Goal: Task Accomplishment & Management: Use online tool/utility

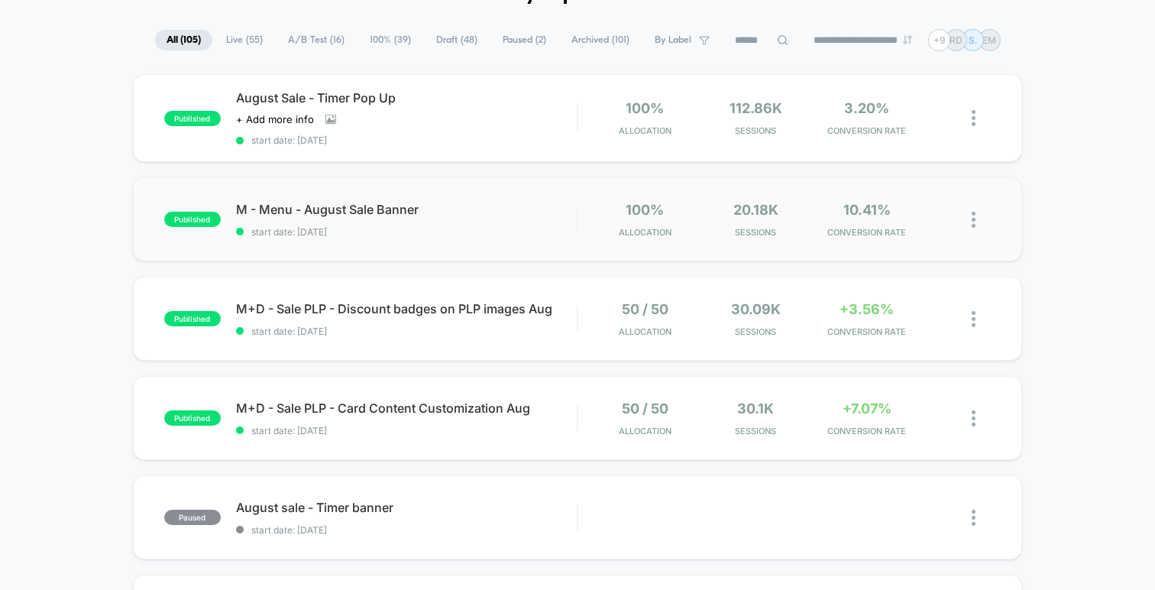
scroll to position [94, 0]
click at [977, 224] on div at bounding box center [981, 218] width 19 height 36
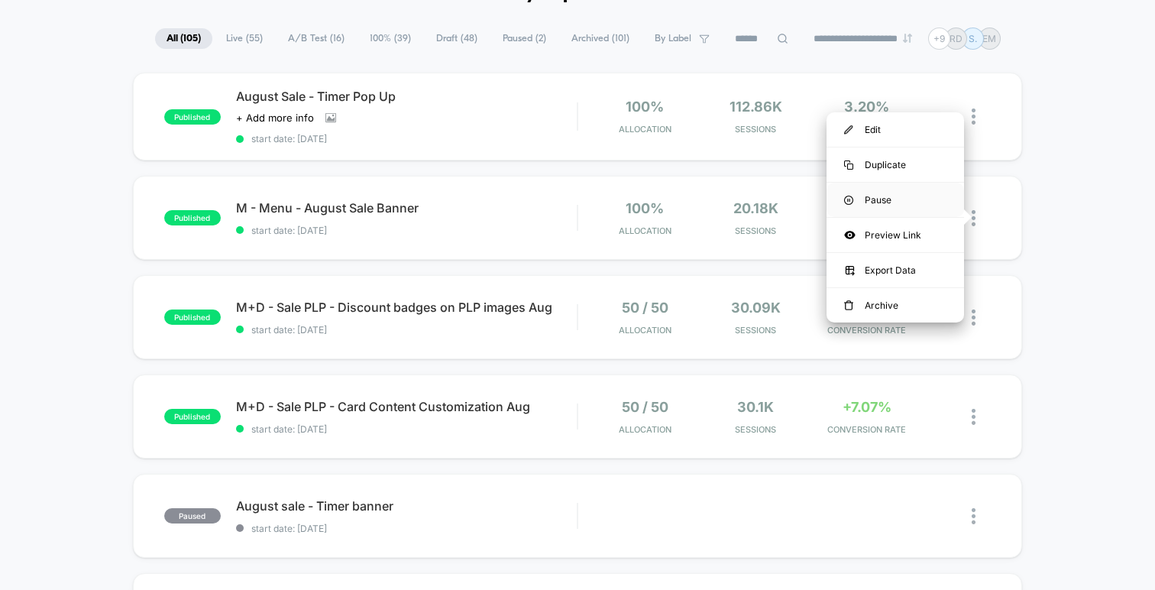
click at [912, 199] on div "Pause" at bounding box center [896, 200] width 138 height 34
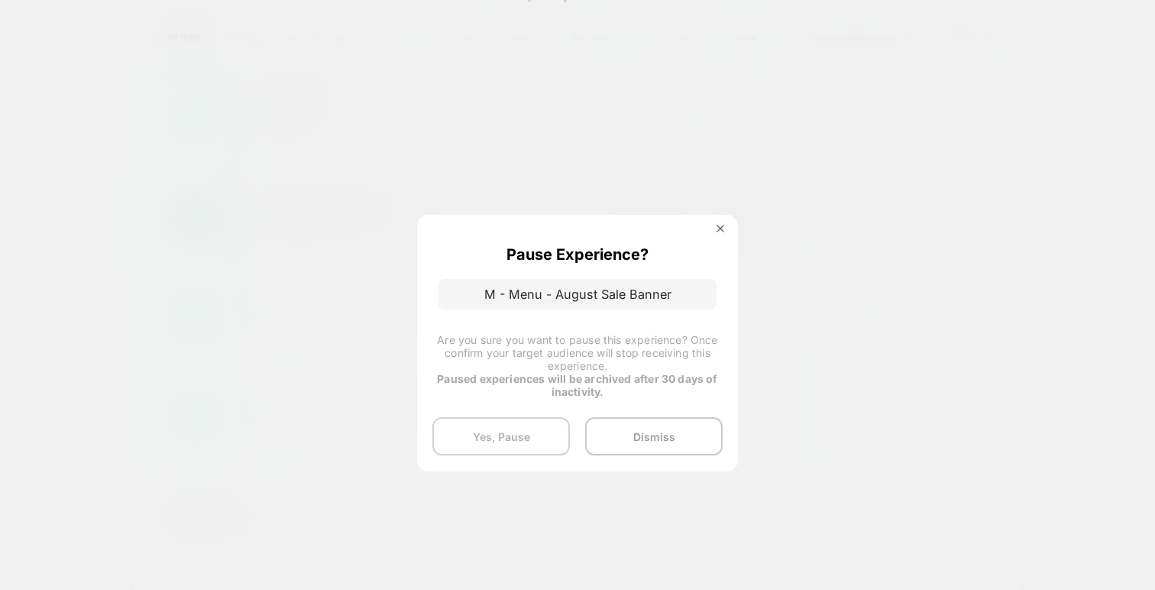
click at [535, 429] on button "Yes, Pause" at bounding box center [501, 436] width 138 height 38
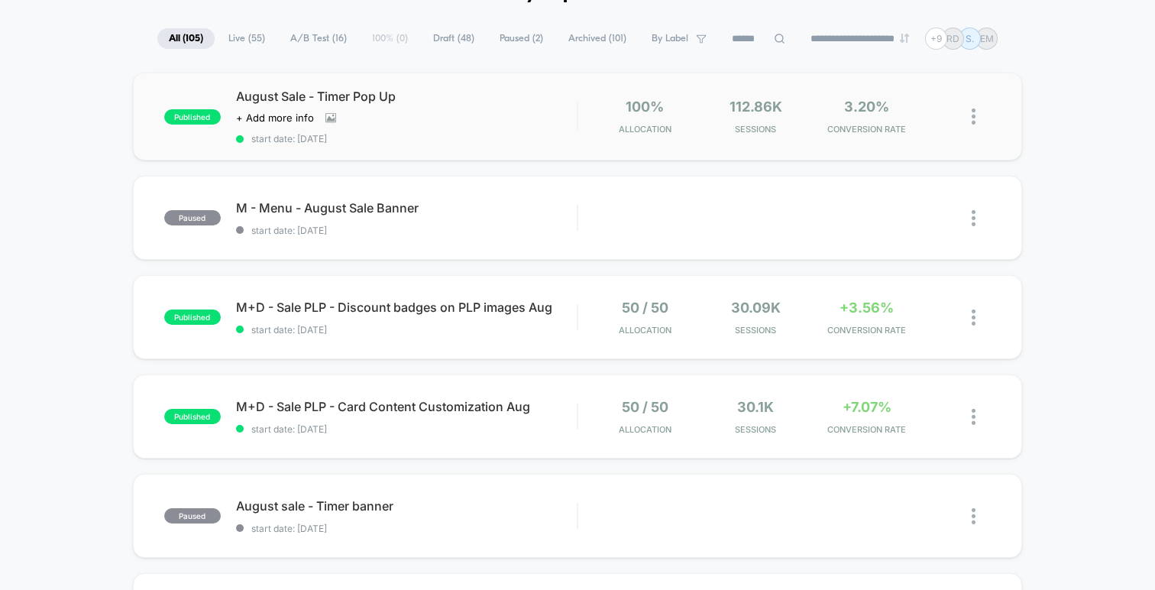
click at [973, 115] on img at bounding box center [974, 117] width 4 height 16
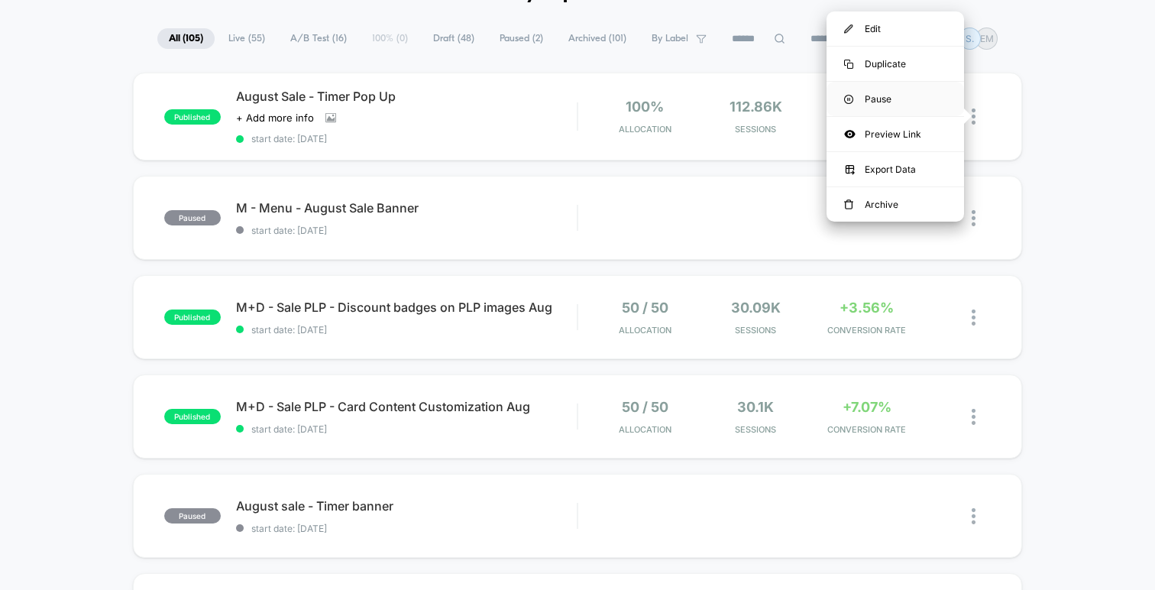
click at [889, 99] on div "Pause" at bounding box center [896, 99] width 138 height 34
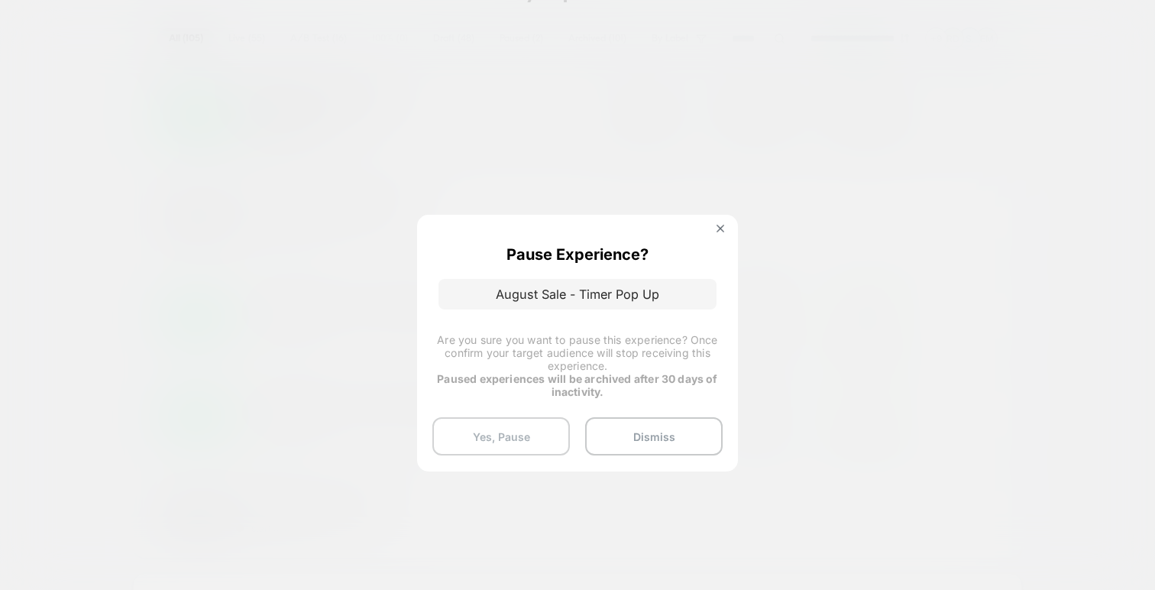
click at [518, 437] on button "Yes, Pause" at bounding box center [501, 436] width 138 height 38
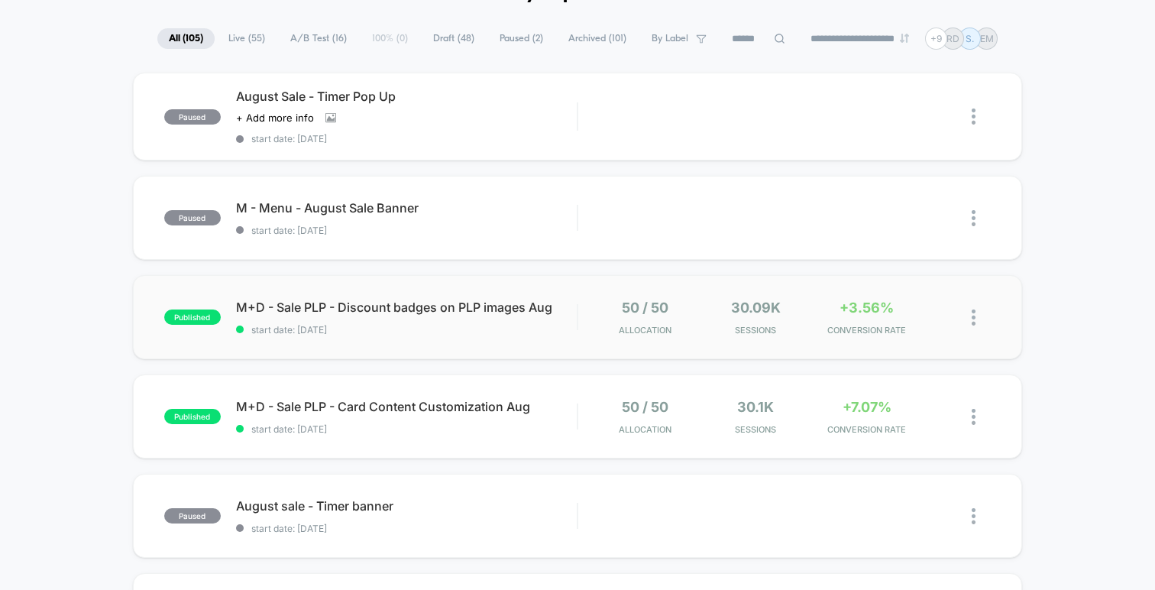
click at [975, 316] on img at bounding box center [974, 317] width 4 height 16
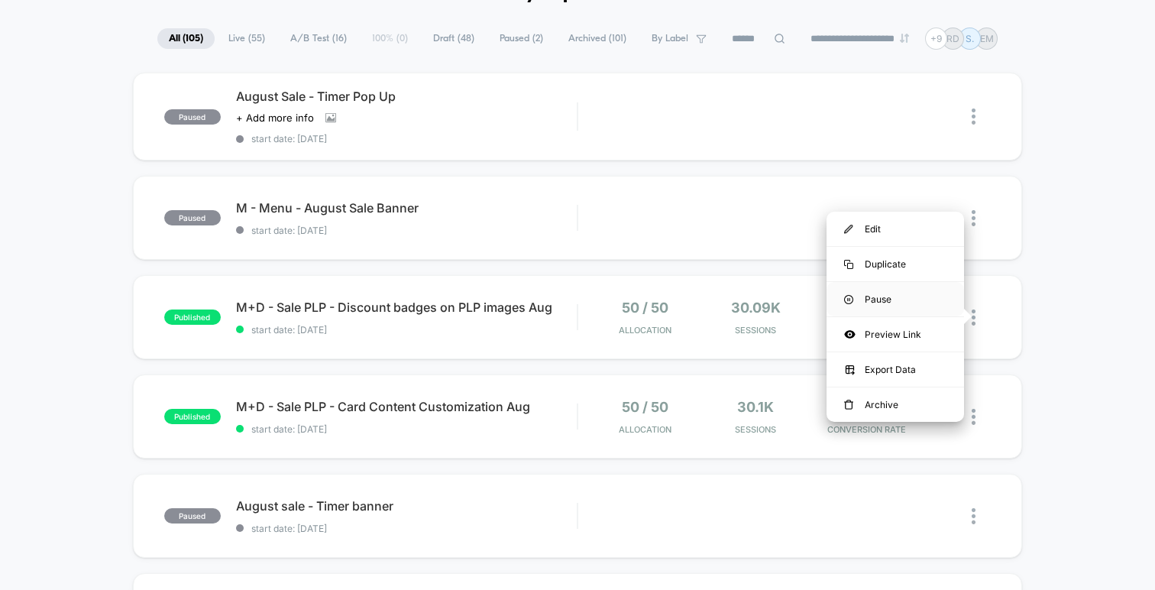
click at [902, 300] on div "Pause" at bounding box center [896, 299] width 138 height 34
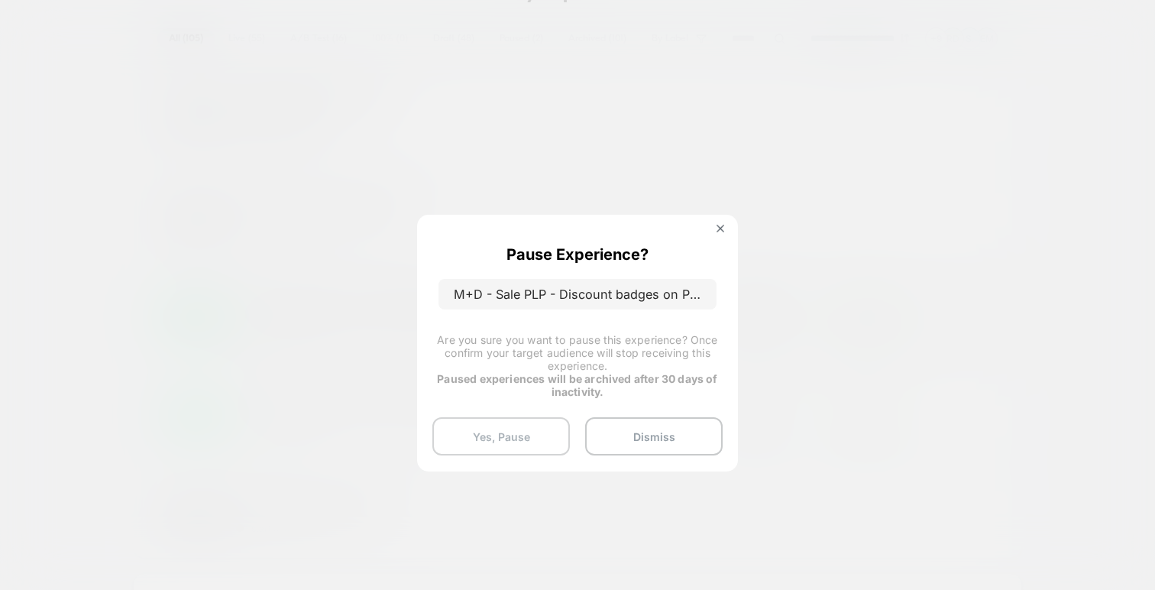
click at [503, 435] on button "Yes, Pause" at bounding box center [501, 436] width 138 height 38
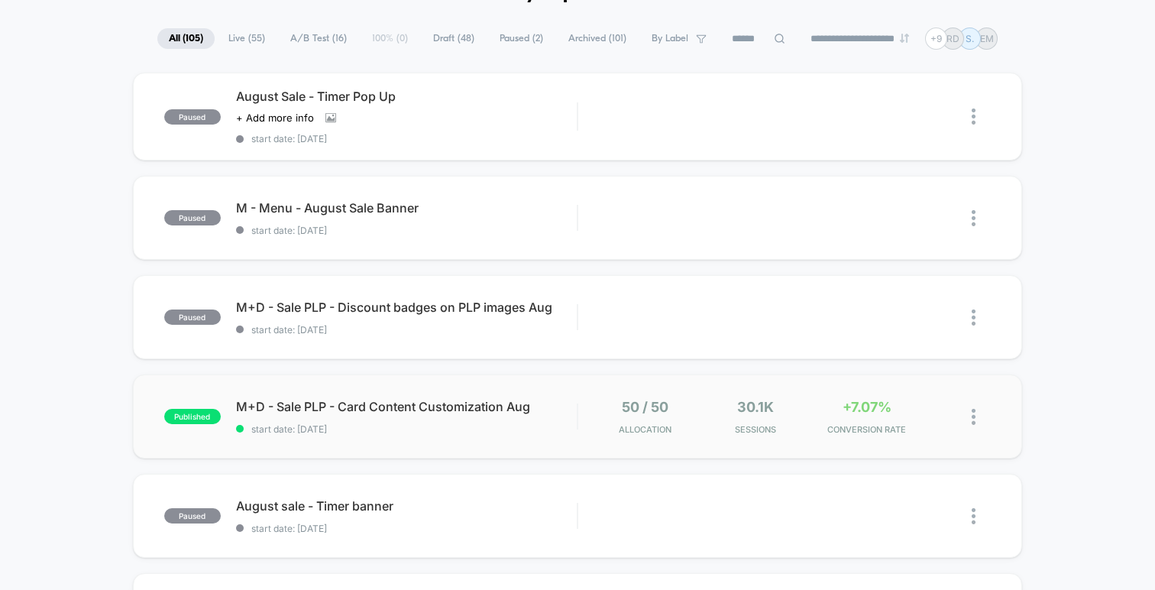
click at [974, 420] on img at bounding box center [974, 417] width 4 height 16
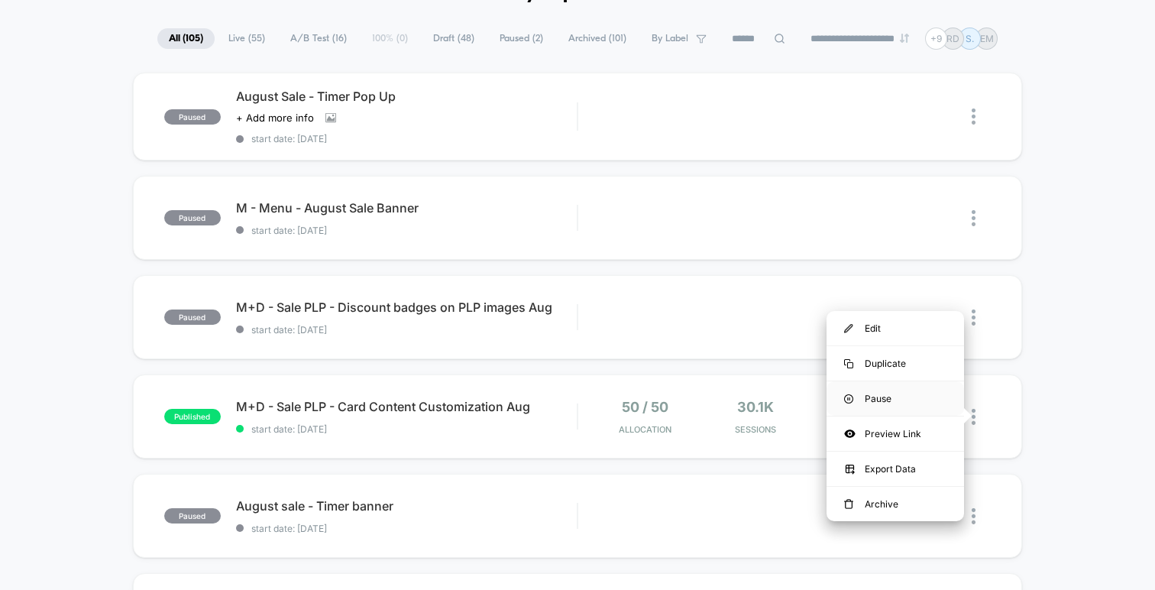
click at [895, 399] on div "Pause" at bounding box center [896, 398] width 138 height 34
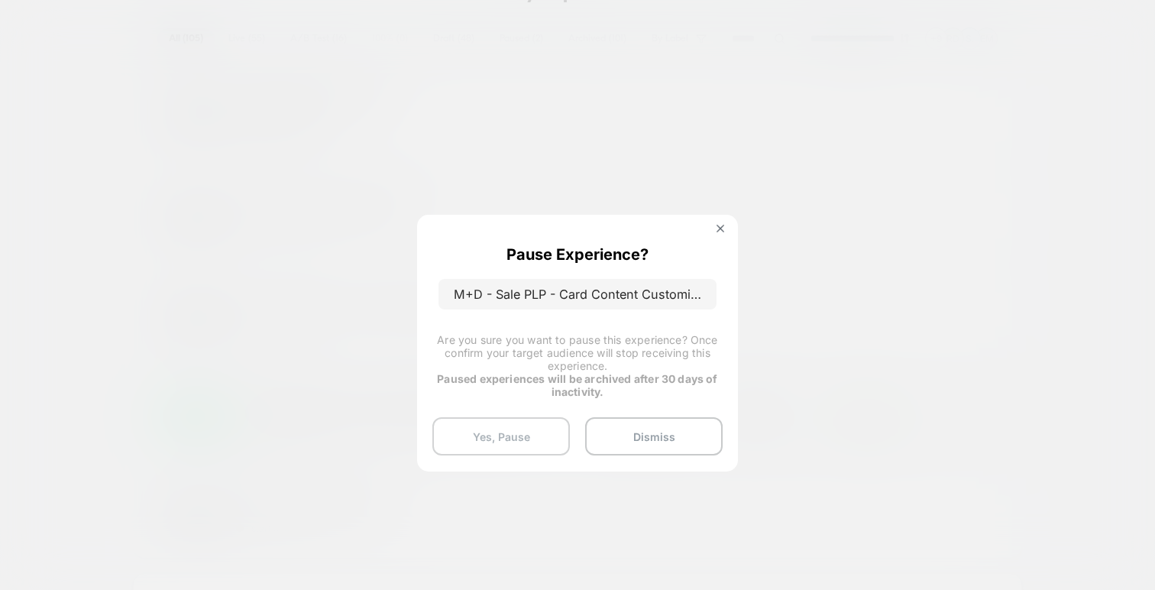
click at [491, 440] on button "Yes, Pause" at bounding box center [501, 436] width 138 height 38
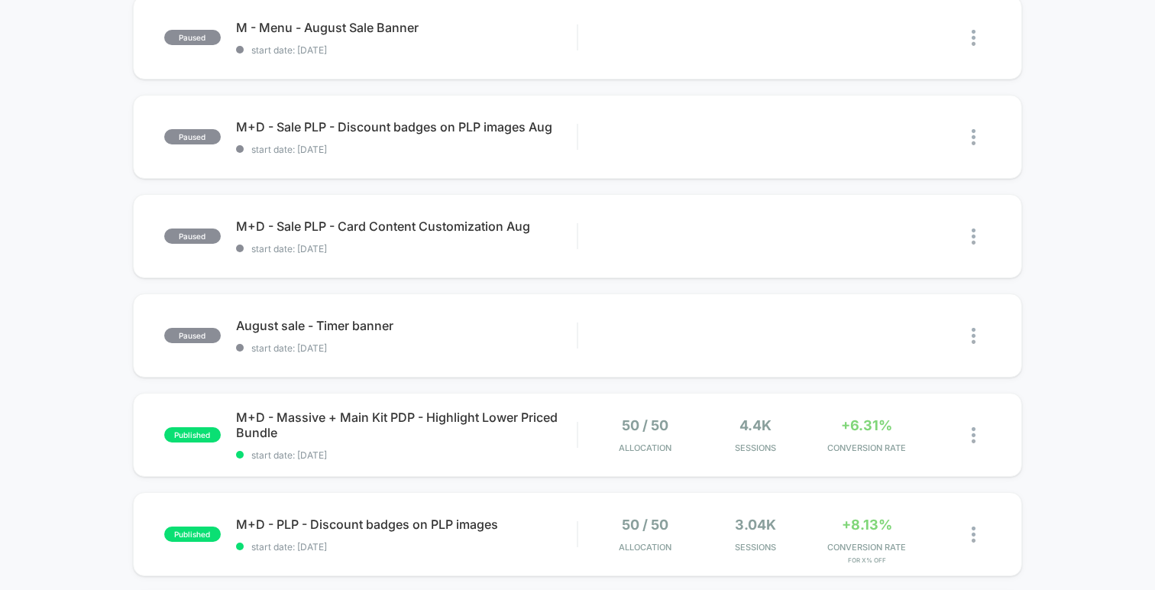
scroll to position [0, 0]
